Goal: Information Seeking & Learning: Learn about a topic

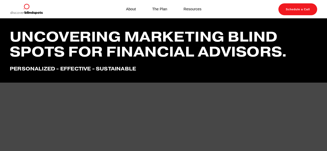
click at [187, 51] on h1 "Uncovering marketing blind spots for financial advisors." at bounding box center [163, 44] width 307 height 30
click at [194, 10] on link "Resources" at bounding box center [192, 9] width 18 height 7
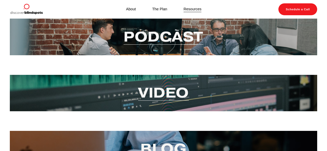
click at [164, 97] on link "Video" at bounding box center [163, 93] width 51 height 18
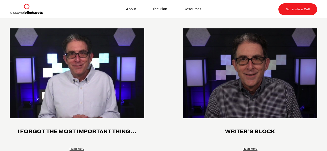
click at [32, 11] on img at bounding box center [26, 9] width 33 height 12
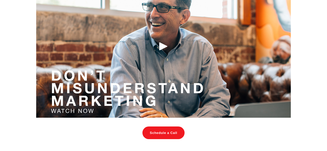
scroll to position [543, 0]
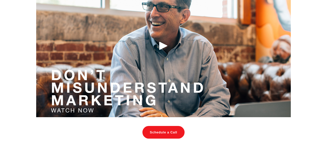
click at [161, 52] on div "Play" at bounding box center [163, 46] width 12 height 12
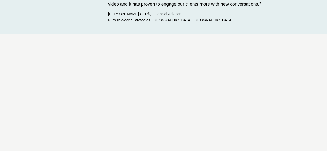
scroll to position [749, 0]
